Goal: Navigation & Orientation: Find specific page/section

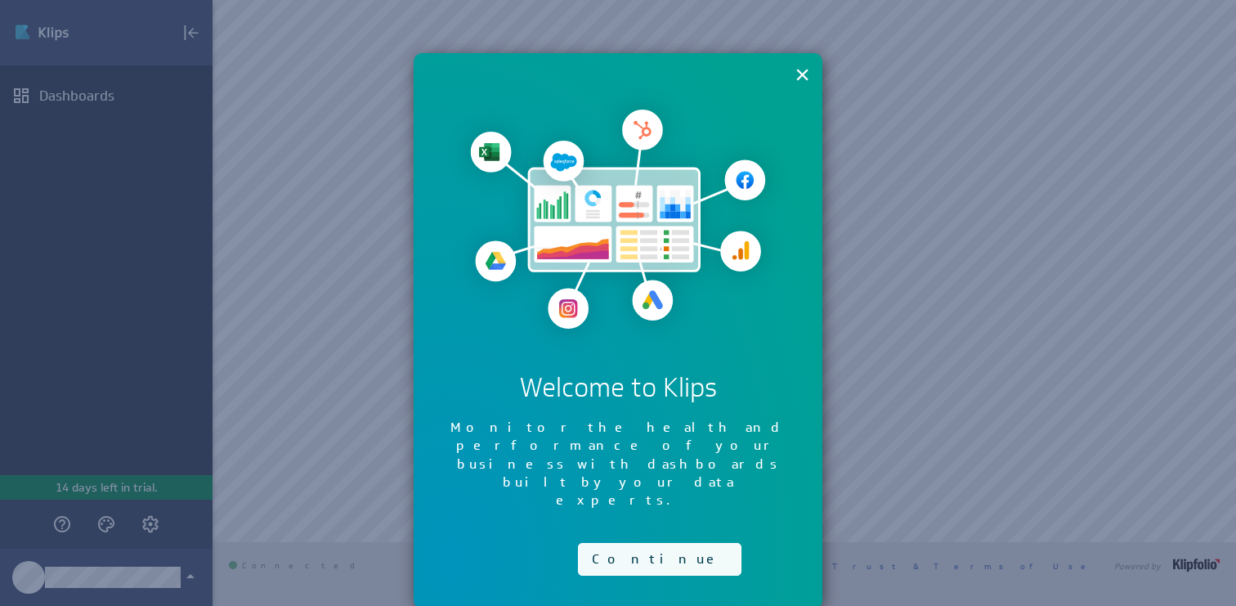
click at [629, 543] on button "Continue" at bounding box center [659, 559] width 163 height 33
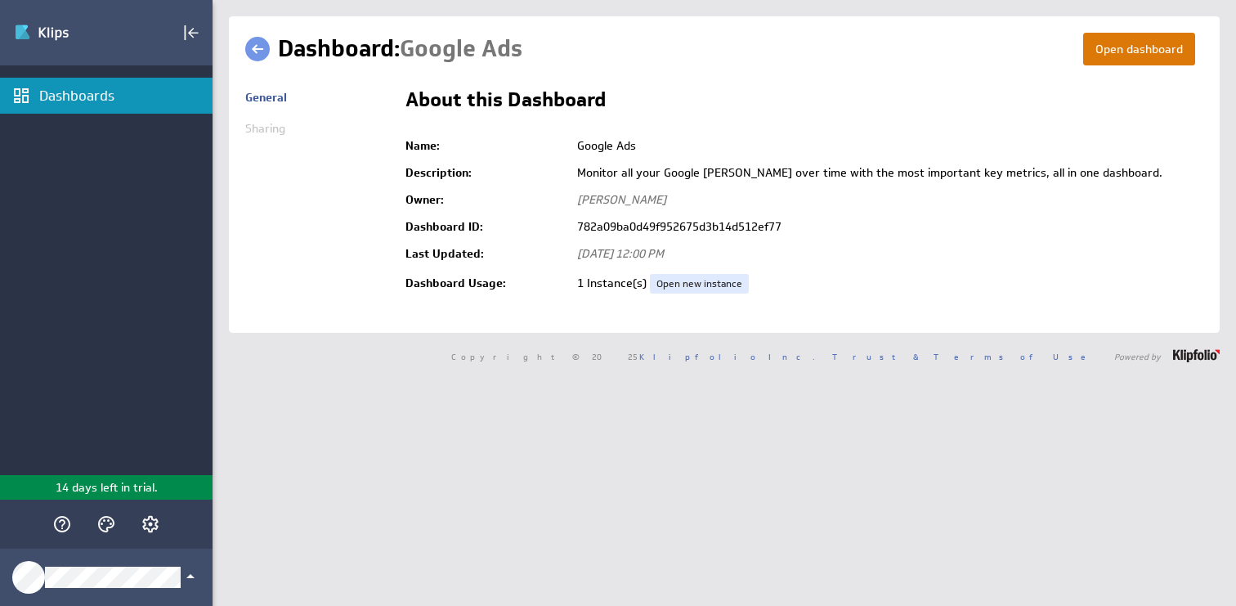
click at [1156, 51] on button "Open dashboard" at bounding box center [1139, 49] width 112 height 33
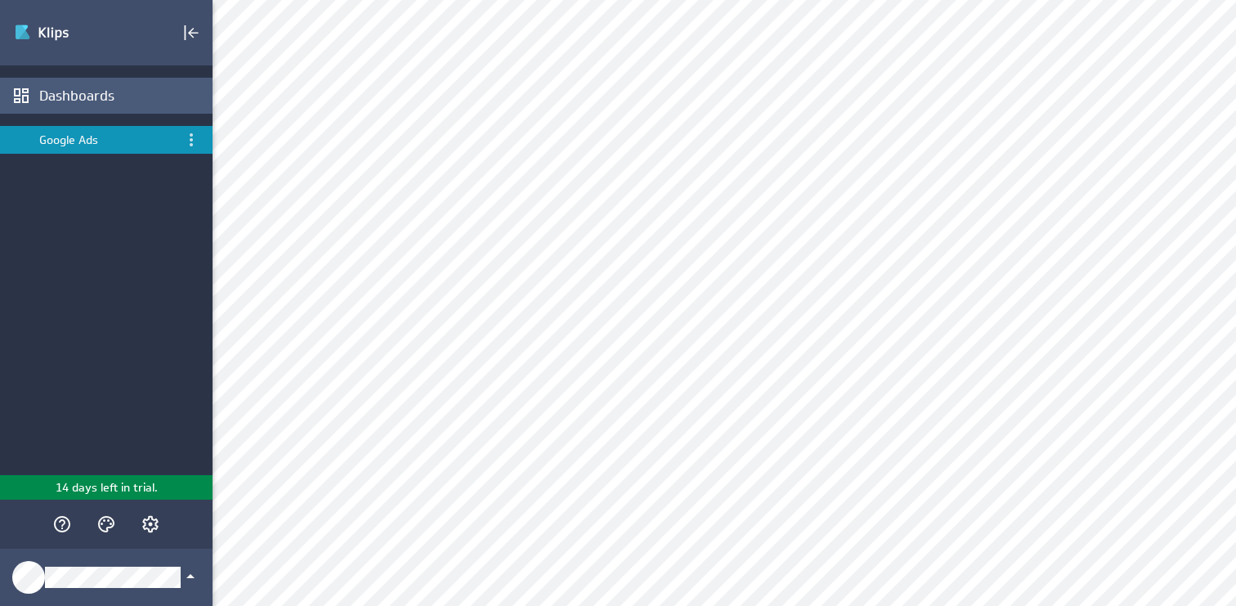
click at [88, 98] on div "Dashboards" at bounding box center [123, 96] width 169 height 18
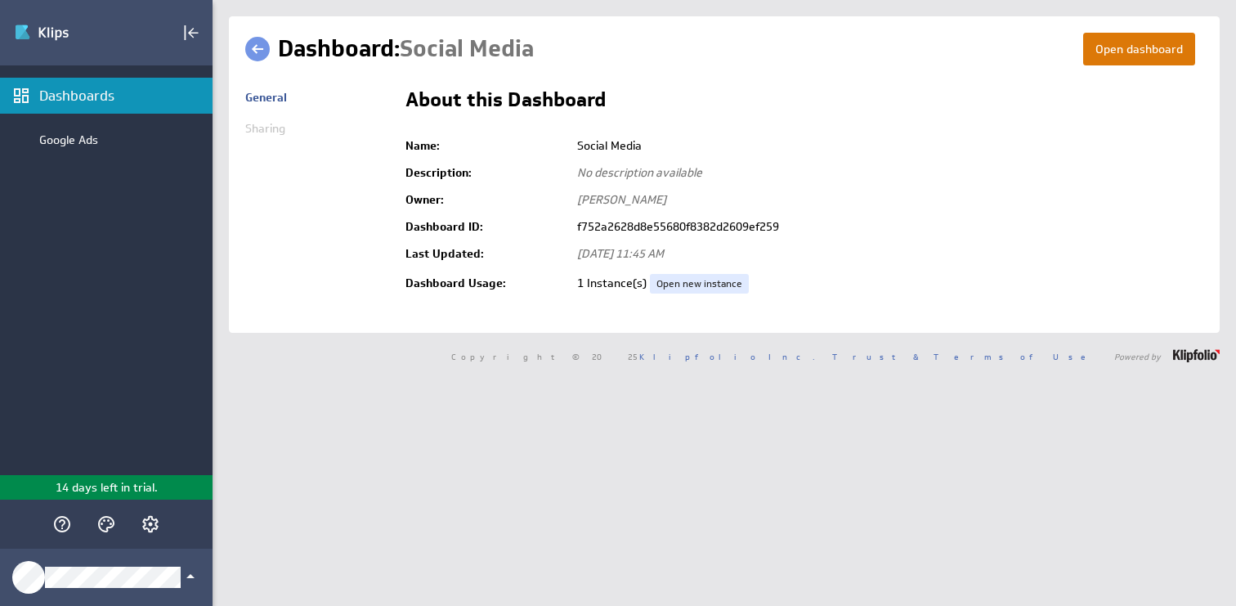
click at [1152, 45] on button "Open dashboard" at bounding box center [1139, 49] width 112 height 33
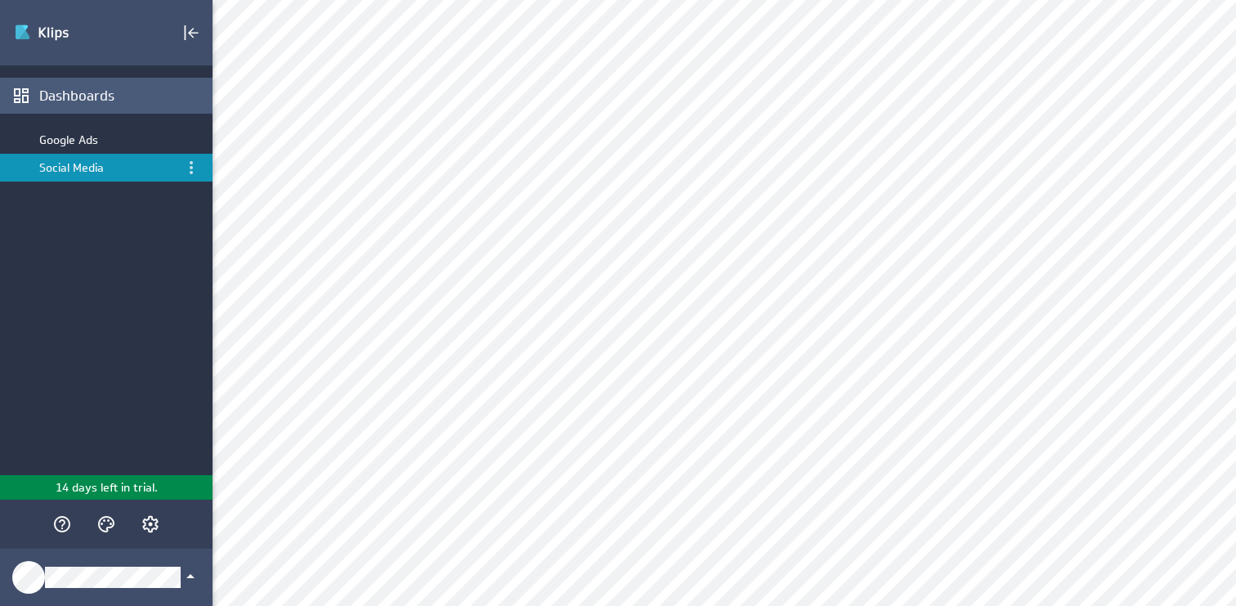
click at [89, 93] on div "Dashboards" at bounding box center [123, 96] width 169 height 18
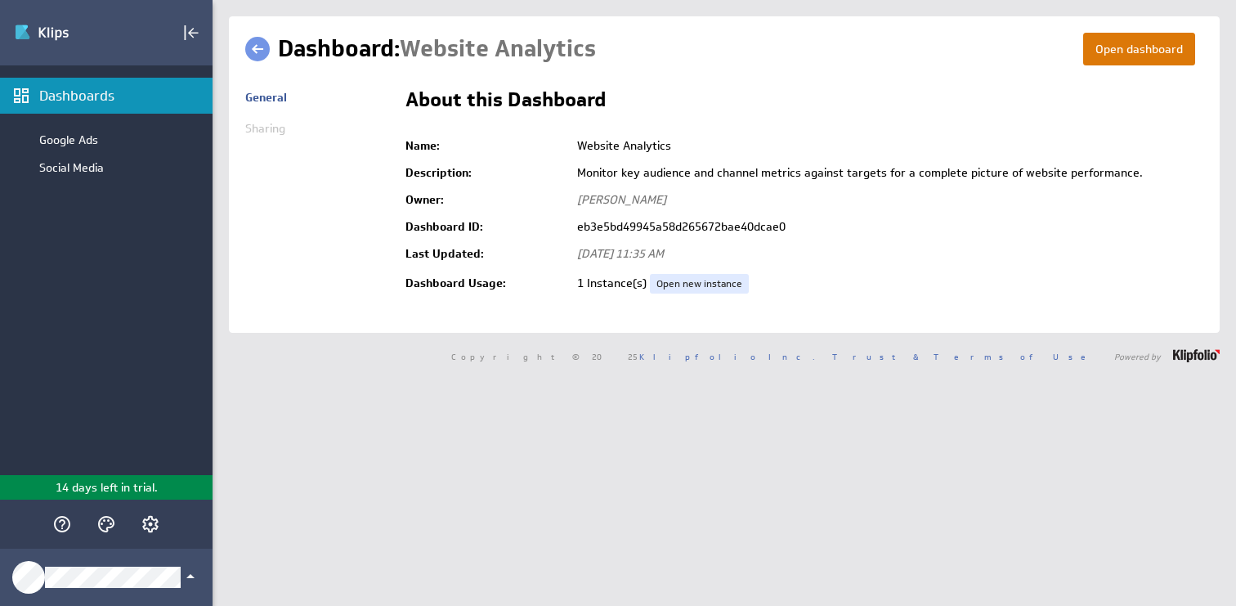
click at [1129, 52] on button "Open dashboard" at bounding box center [1139, 49] width 112 height 33
